Goal: Task Accomplishment & Management: Manage account settings

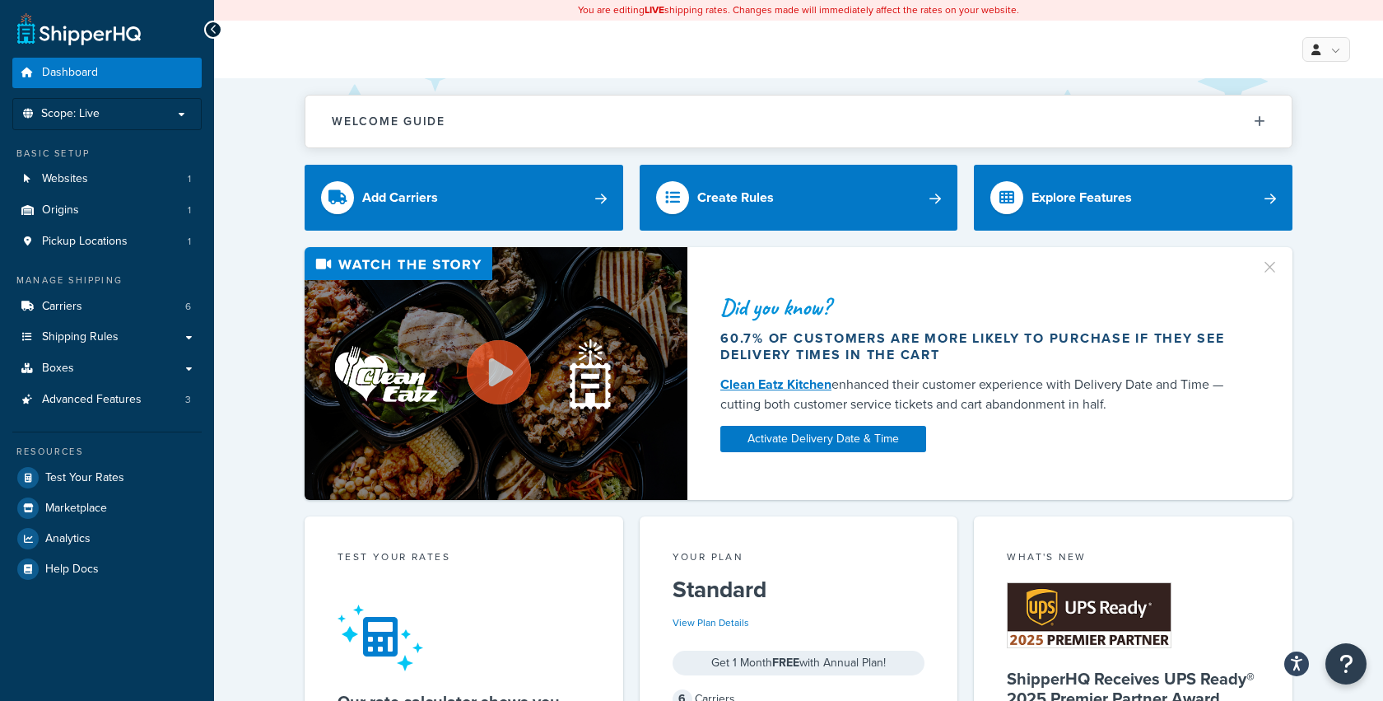
click at [278, 338] on div "Did you know? 60.7% of customers are more likely to purchase if they see delive…" at bounding box center [798, 373] width 1103 height 253
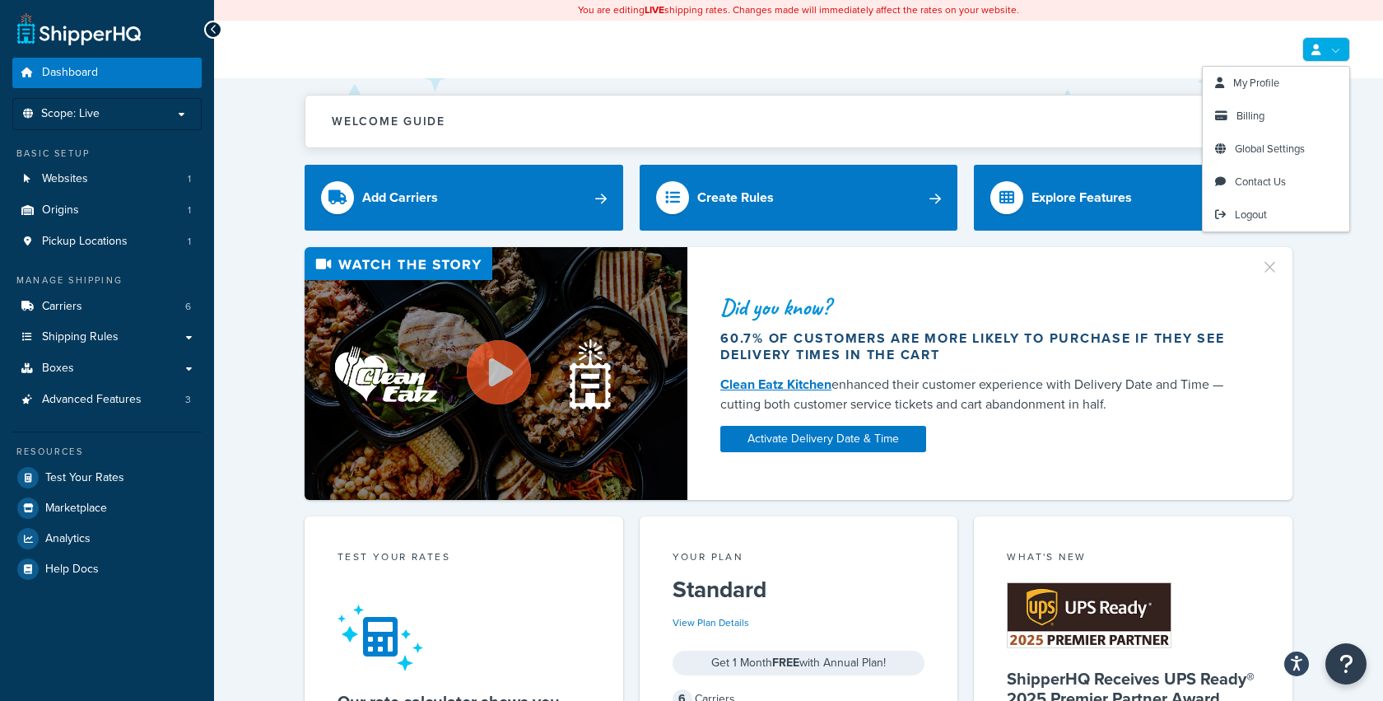
click at [1333, 44] on link at bounding box center [1326, 49] width 48 height 25
click at [1251, 118] on span "Billing" at bounding box center [1250, 116] width 28 height 16
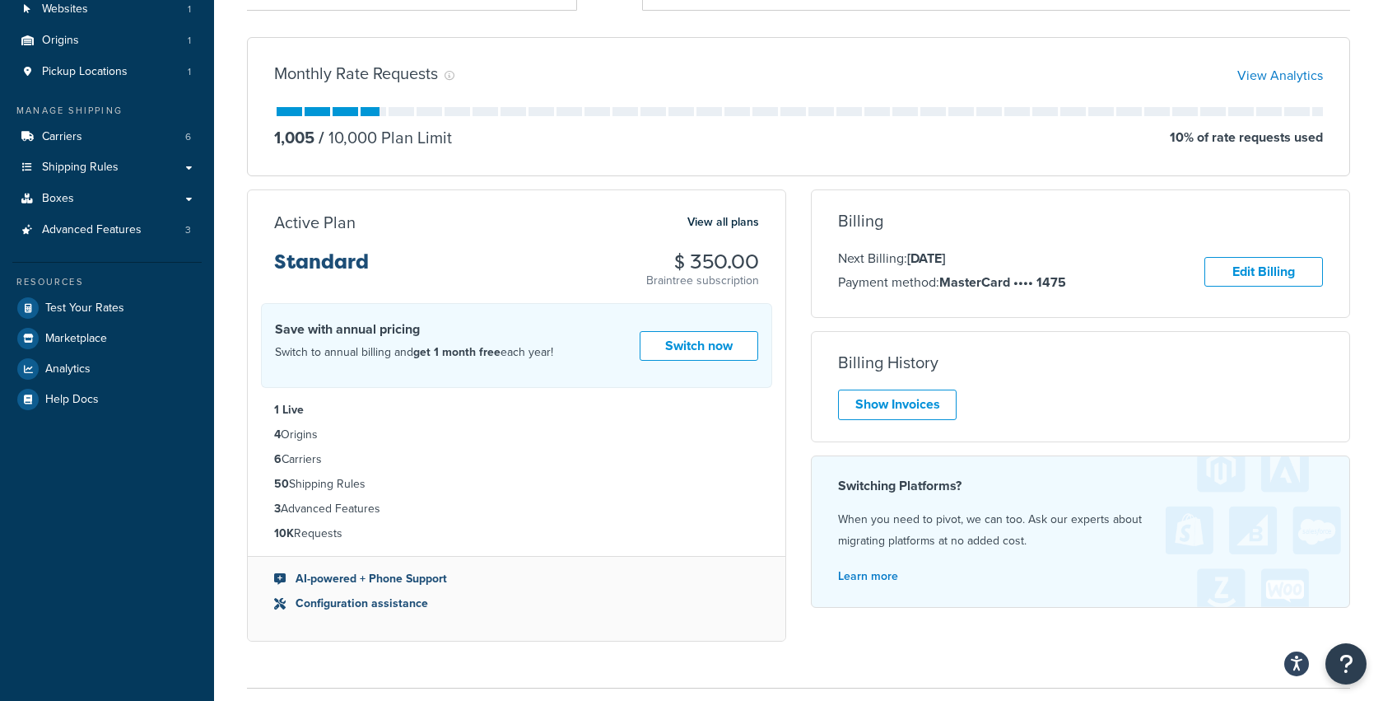
scroll to position [135, 0]
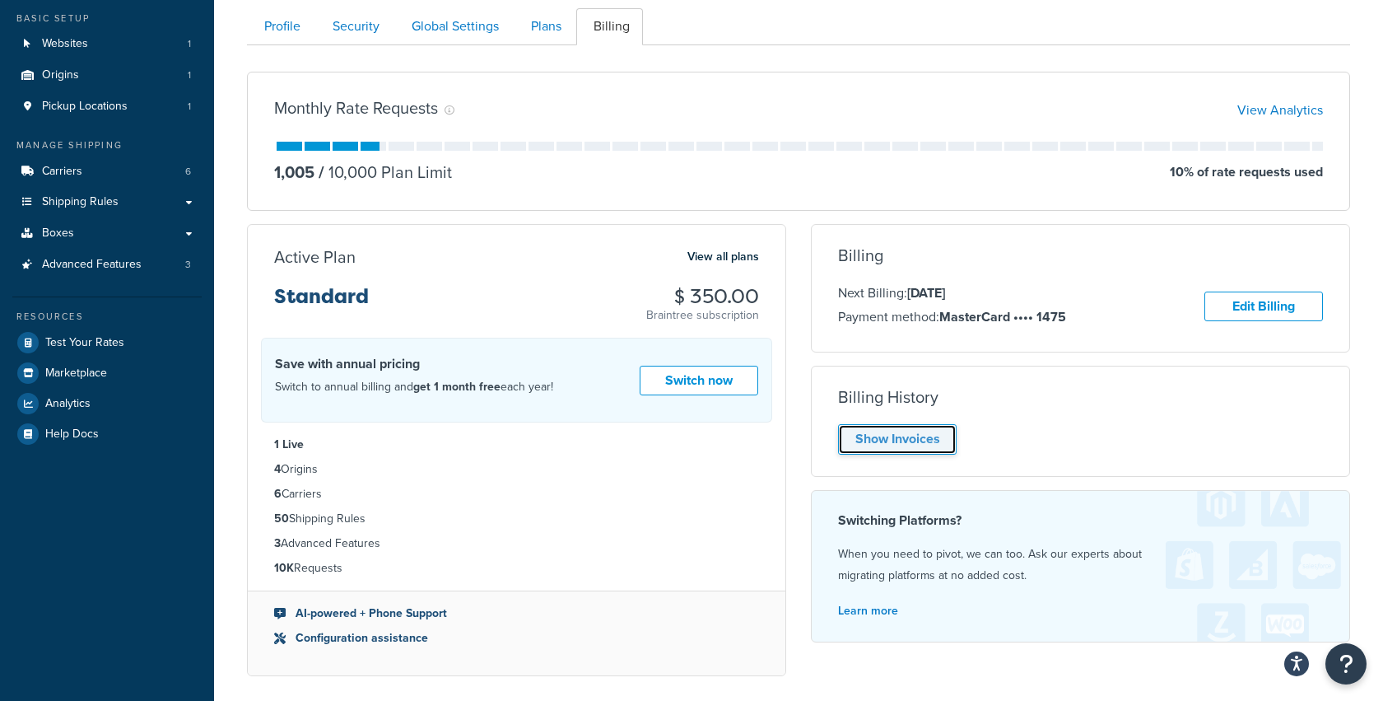
click at [902, 436] on link "Show Invoices" at bounding box center [897, 439] width 119 height 30
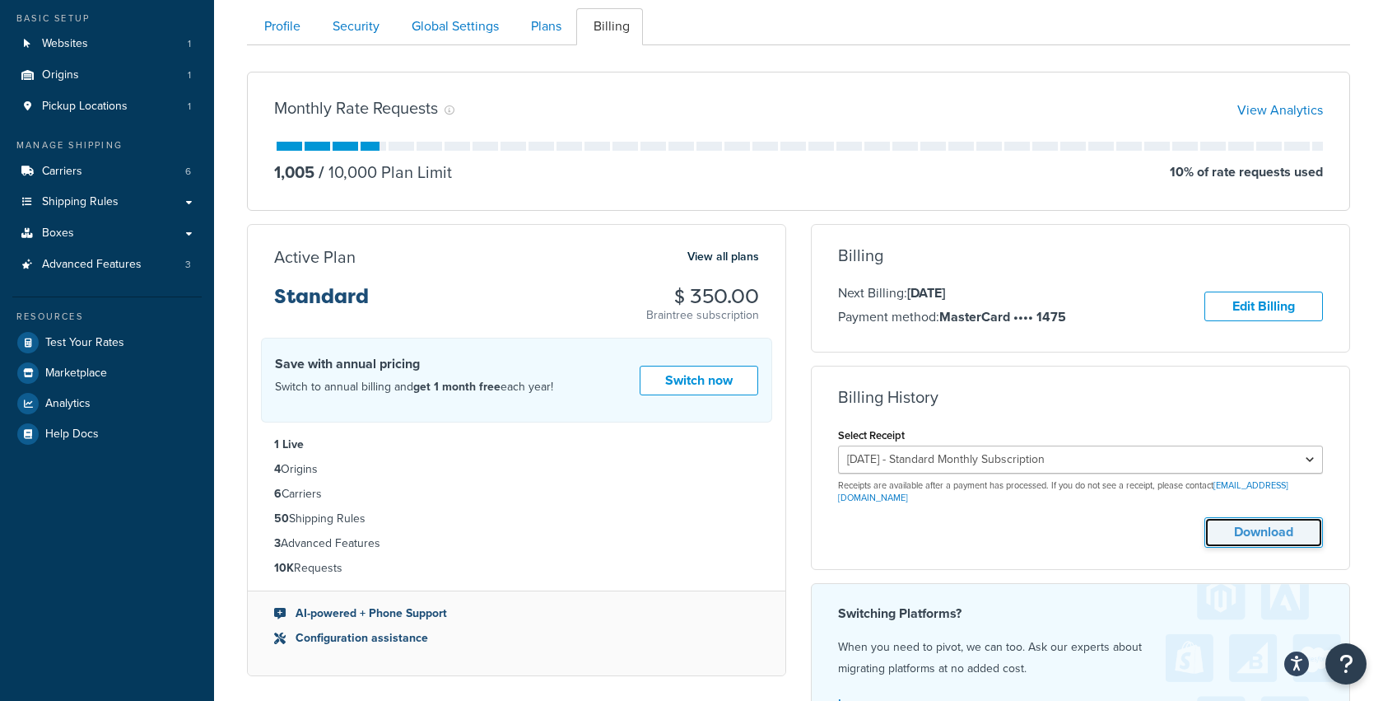
click at [1293, 522] on button "Download" at bounding box center [1263, 532] width 119 height 30
